Goal: Task Accomplishment & Management: Use online tool/utility

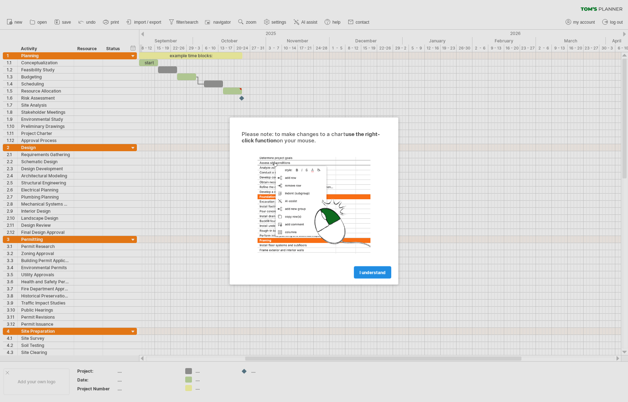
click at [377, 274] on span "I understand" at bounding box center [373, 272] width 26 height 5
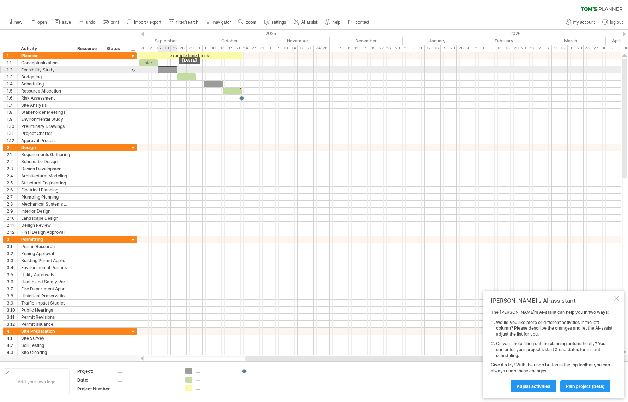
click at [175, 71] on div at bounding box center [167, 69] width 19 height 7
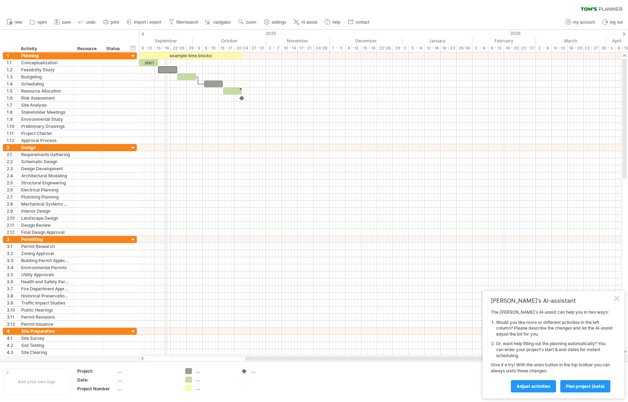
click at [166, 40] on div "September" at bounding box center [158, 40] width 70 height 7
click at [624, 35] on div at bounding box center [624, 34] width 3 height 5
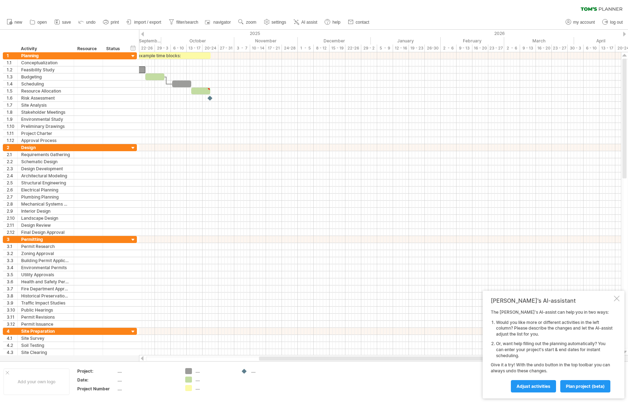
click at [624, 35] on div at bounding box center [624, 34] width 3 height 5
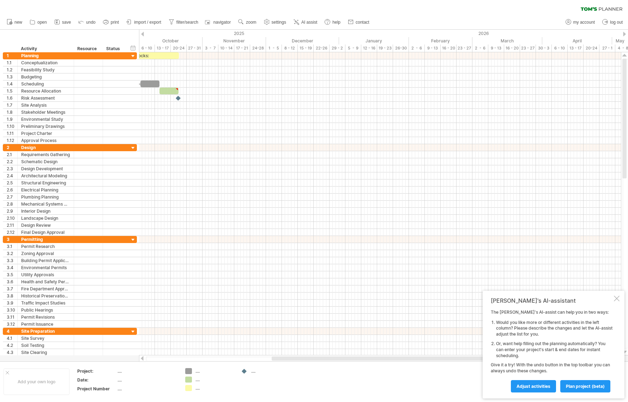
click at [144, 32] on div at bounding box center [142, 34] width 3 height 5
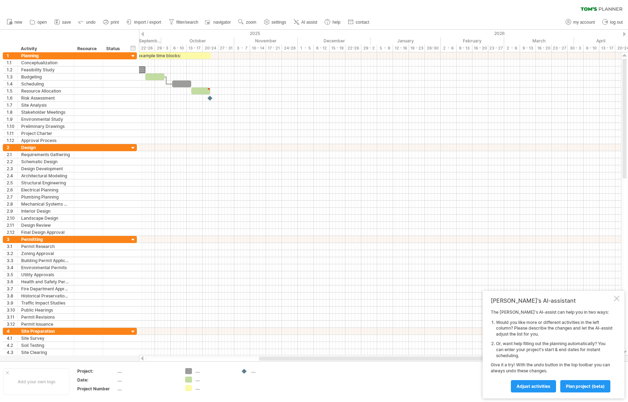
click at [144, 32] on div at bounding box center [142, 34] width 3 height 5
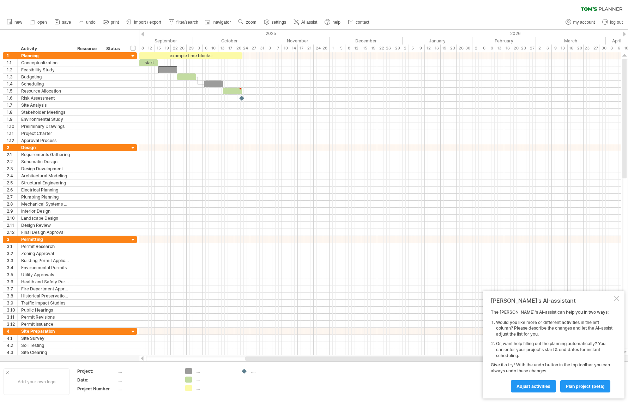
click at [144, 32] on div at bounding box center [142, 34] width 3 height 5
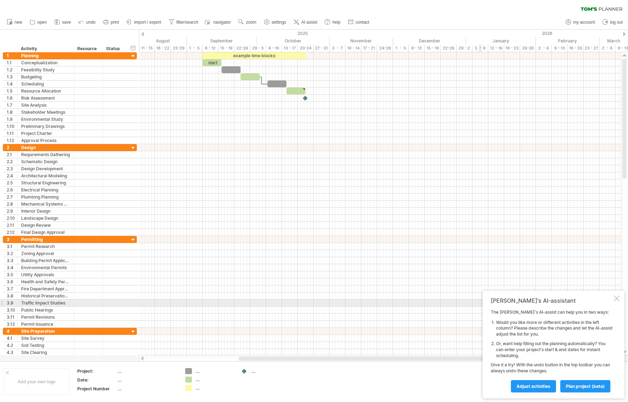
click at [617, 300] on div at bounding box center [617, 298] width 6 height 6
